Goal: Task Accomplishment & Management: Manage account settings

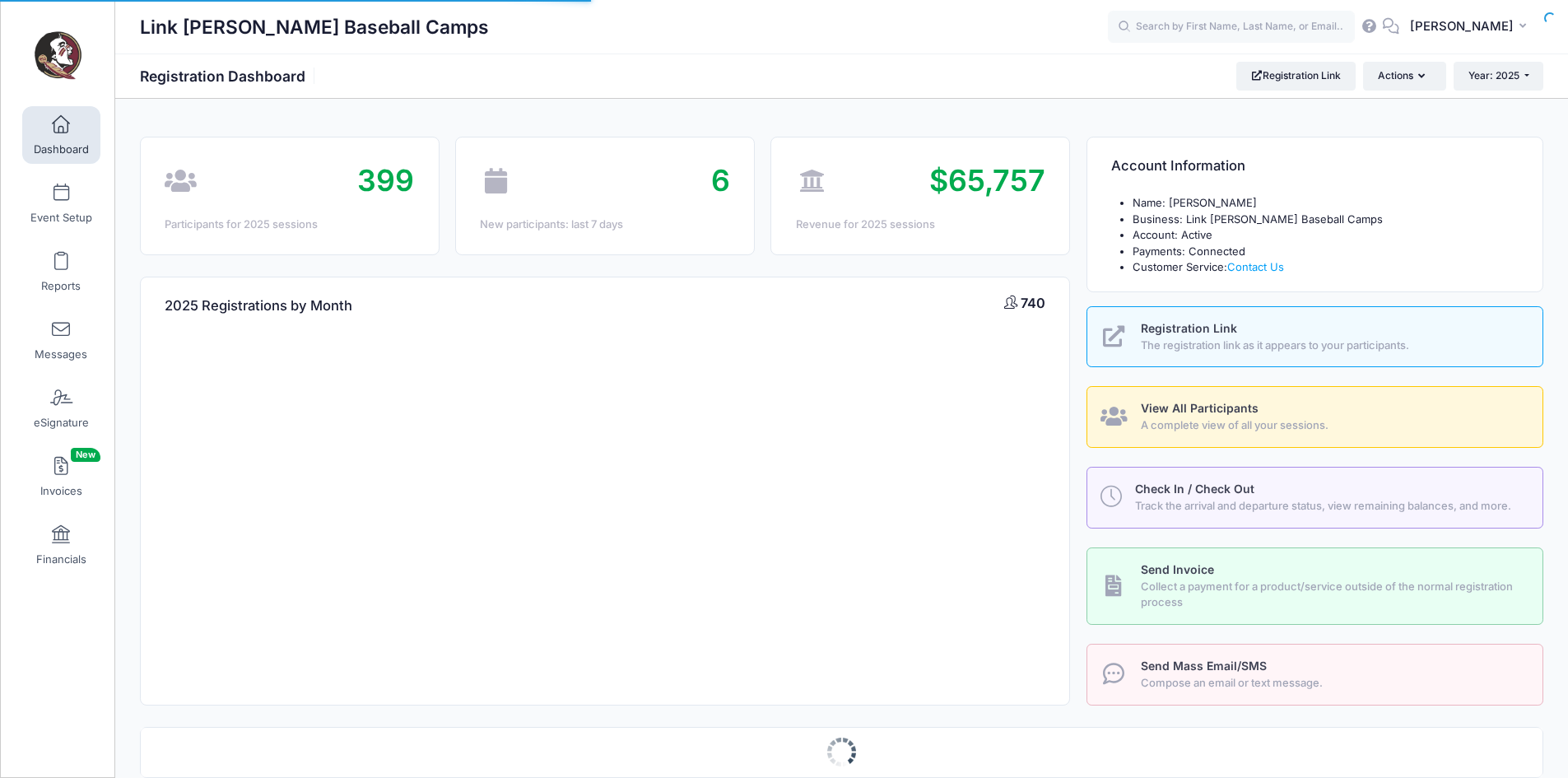
select select
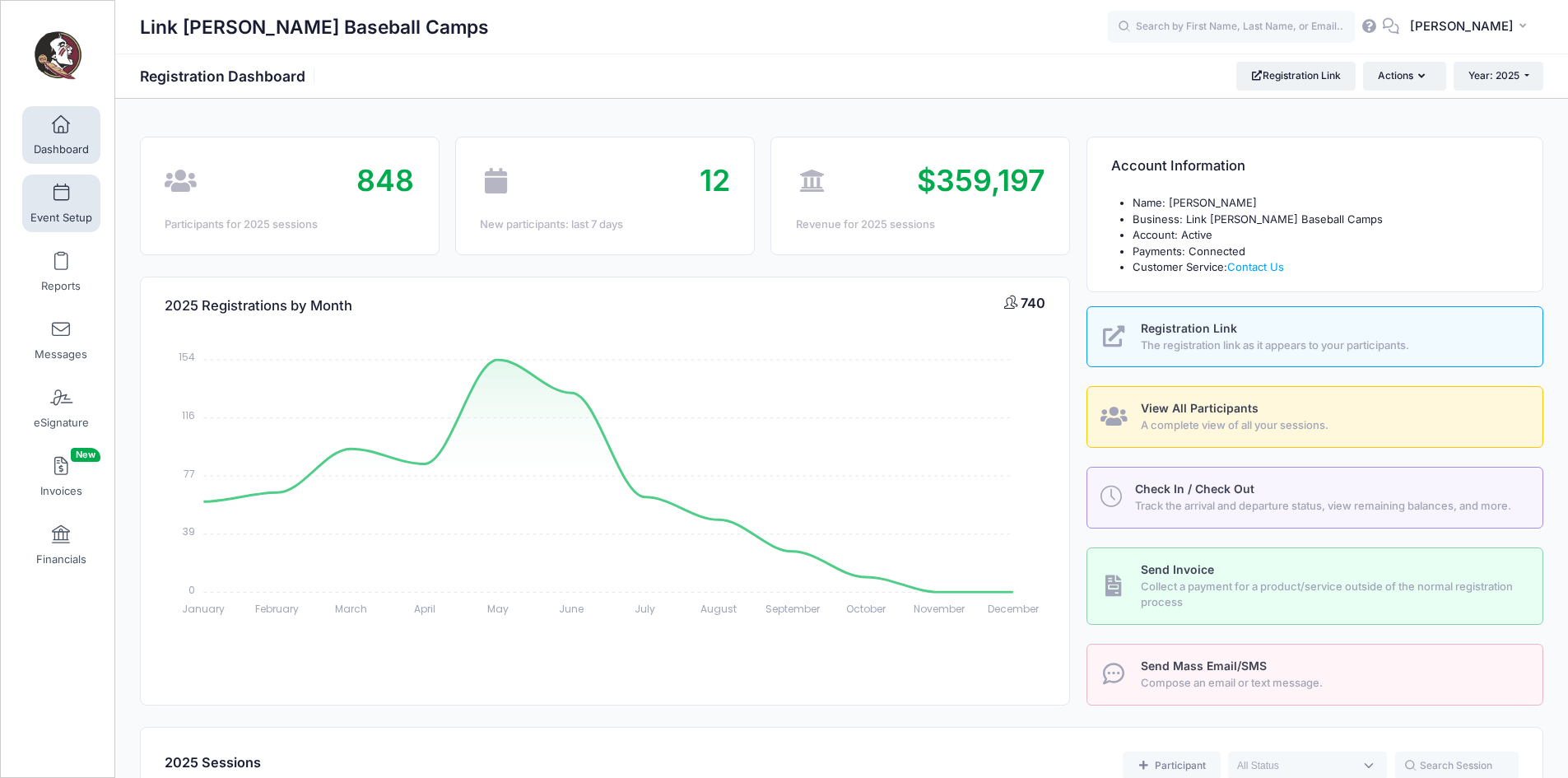
click at [57, 216] on span "Event Setup" at bounding box center [61, 218] width 62 height 14
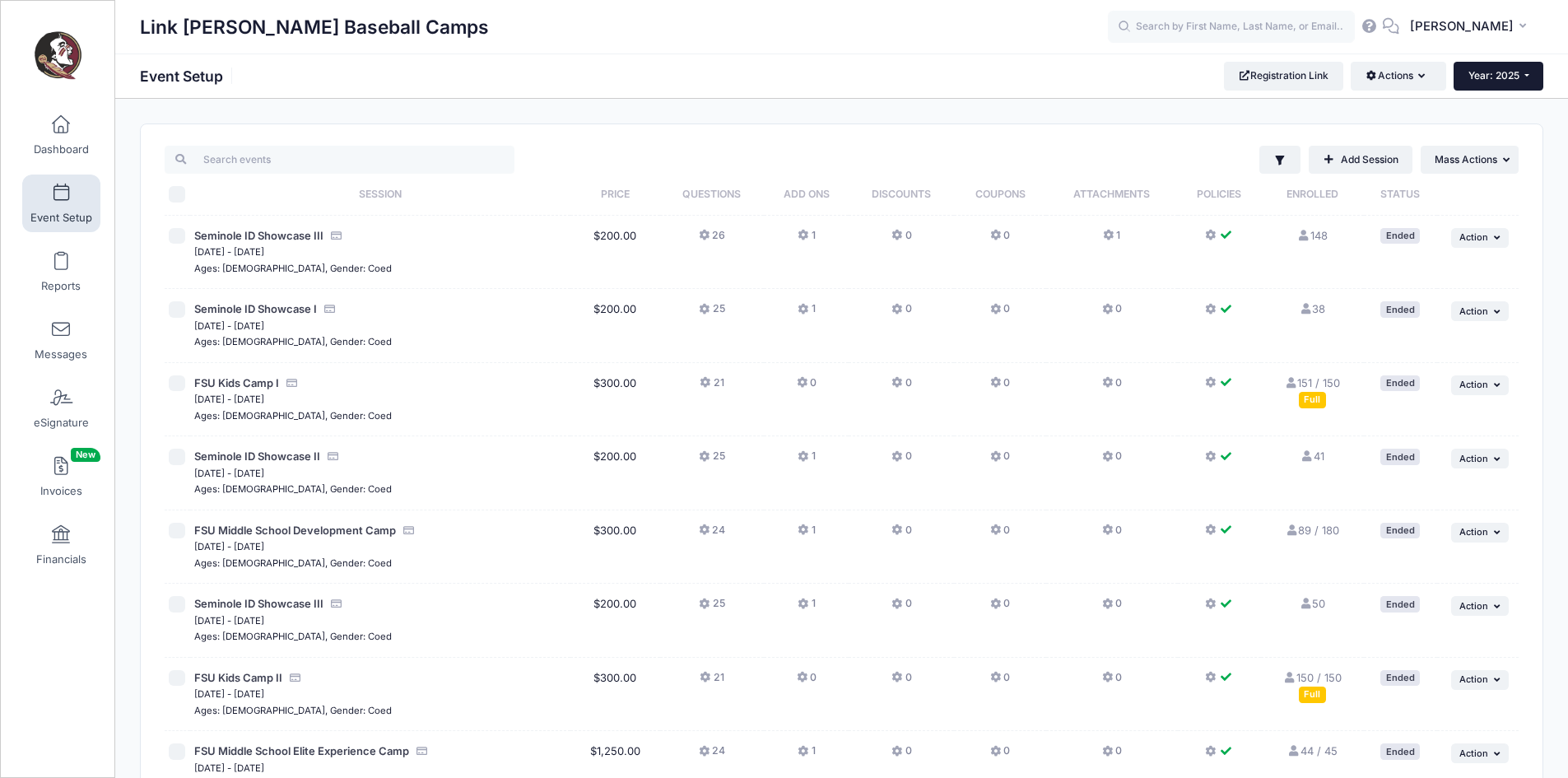
click at [1490, 83] on button "Year: 2025" at bounding box center [1499, 75] width 90 height 28
click at [1488, 100] on link "Year: 2026" at bounding box center [1508, 108] width 107 height 22
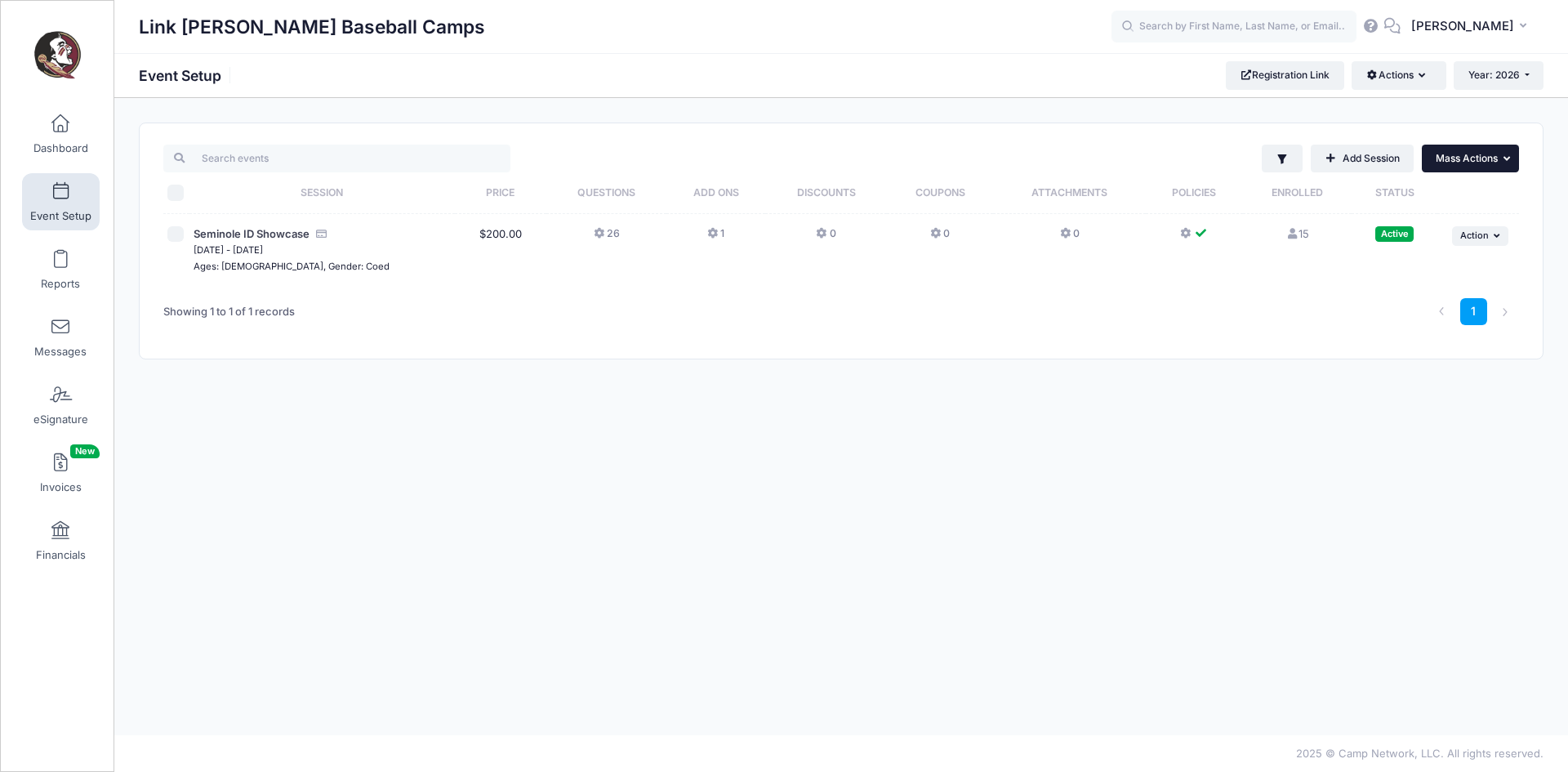
click at [1488, 164] on span "Mass Actions" at bounding box center [1467, 158] width 62 height 12
click at [1489, 84] on button "Year: 2026" at bounding box center [1498, 75] width 90 height 27
click at [1482, 123] on link "Year: 2025" at bounding box center [1507, 129] width 106 height 22
